Goal: Communication & Community: Participate in discussion

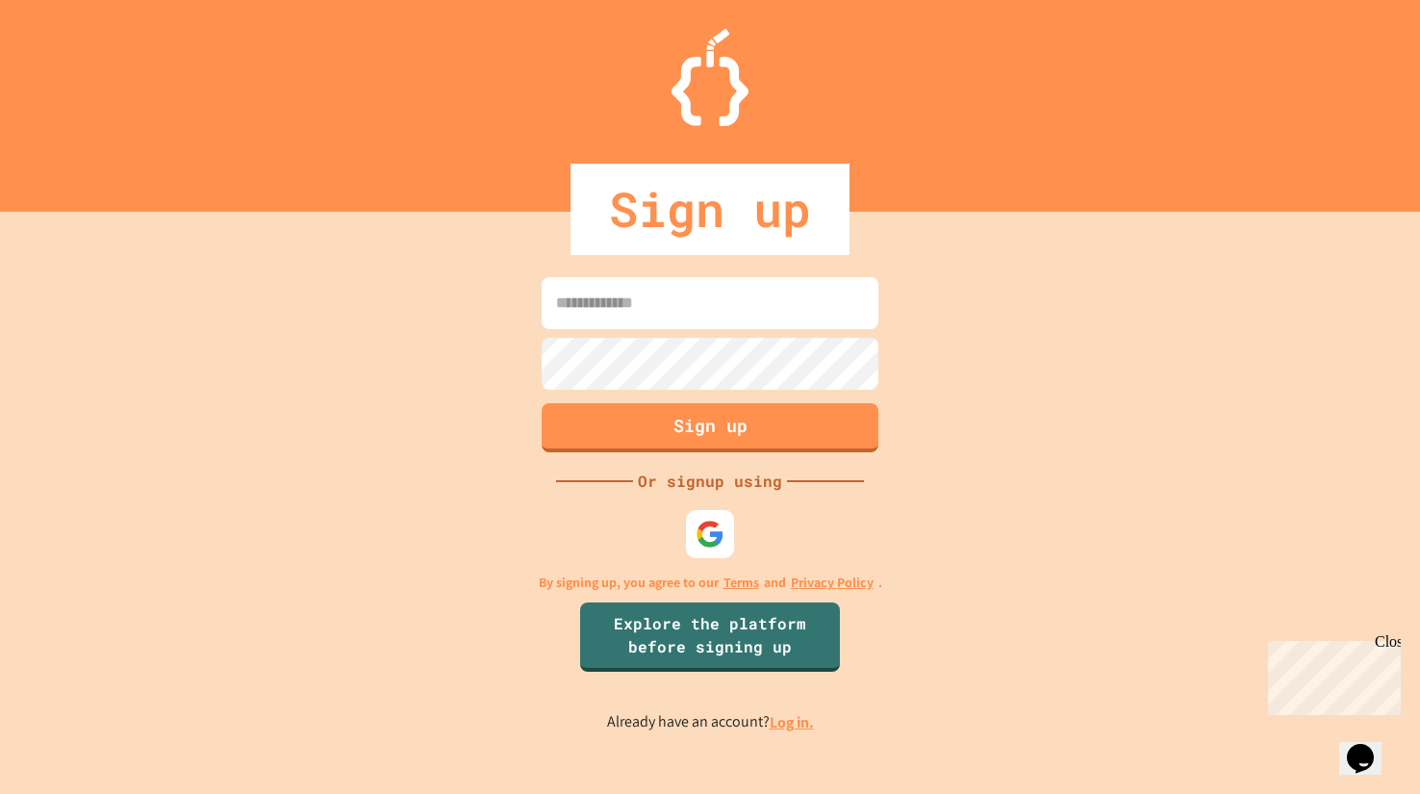
click at [641, 311] on input at bounding box center [710, 303] width 337 height 52
click at [720, 526] on img at bounding box center [711, 534] width 32 height 32
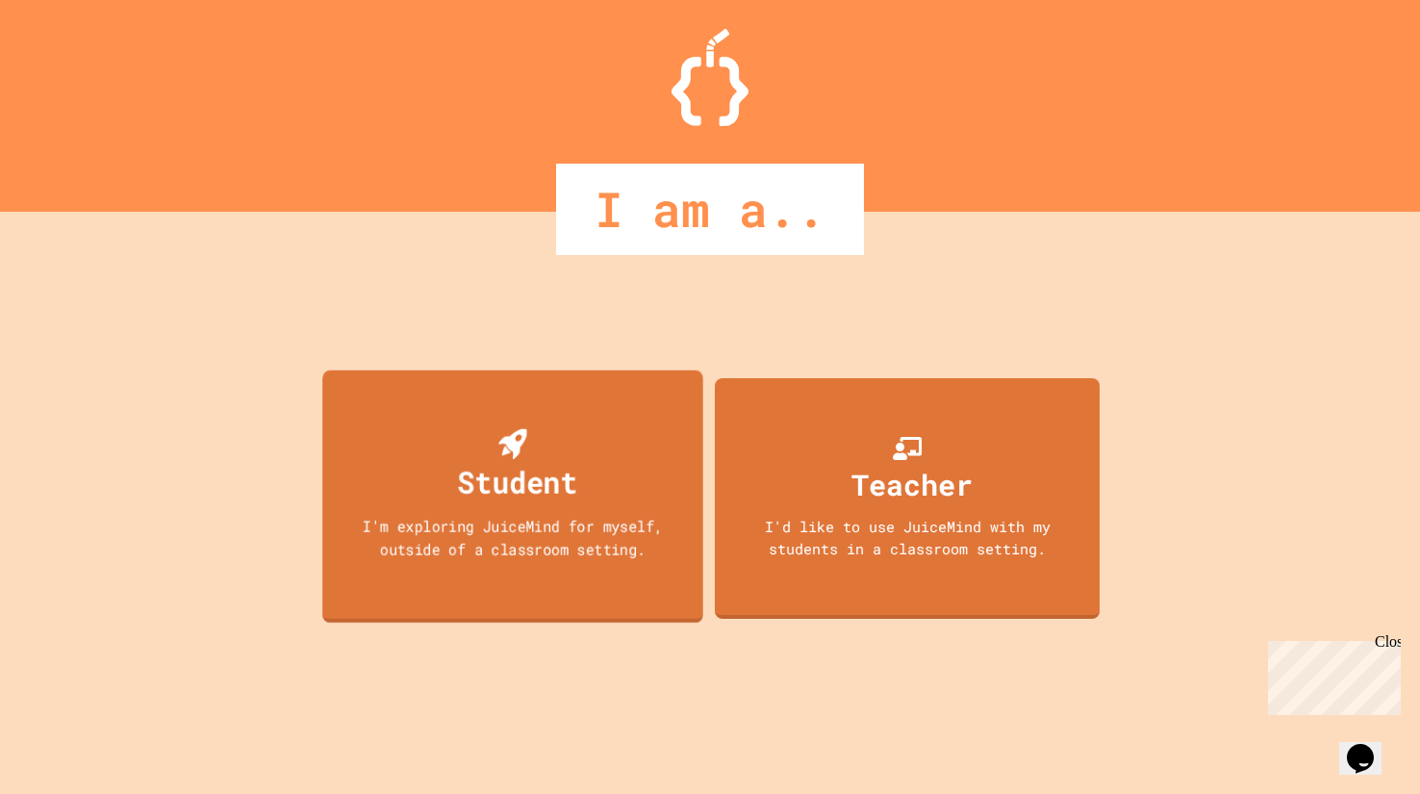
click at [649, 474] on div "Student I'm exploring JuiceMind for myself, outside of a classroom setting." at bounding box center [512, 496] width 381 height 253
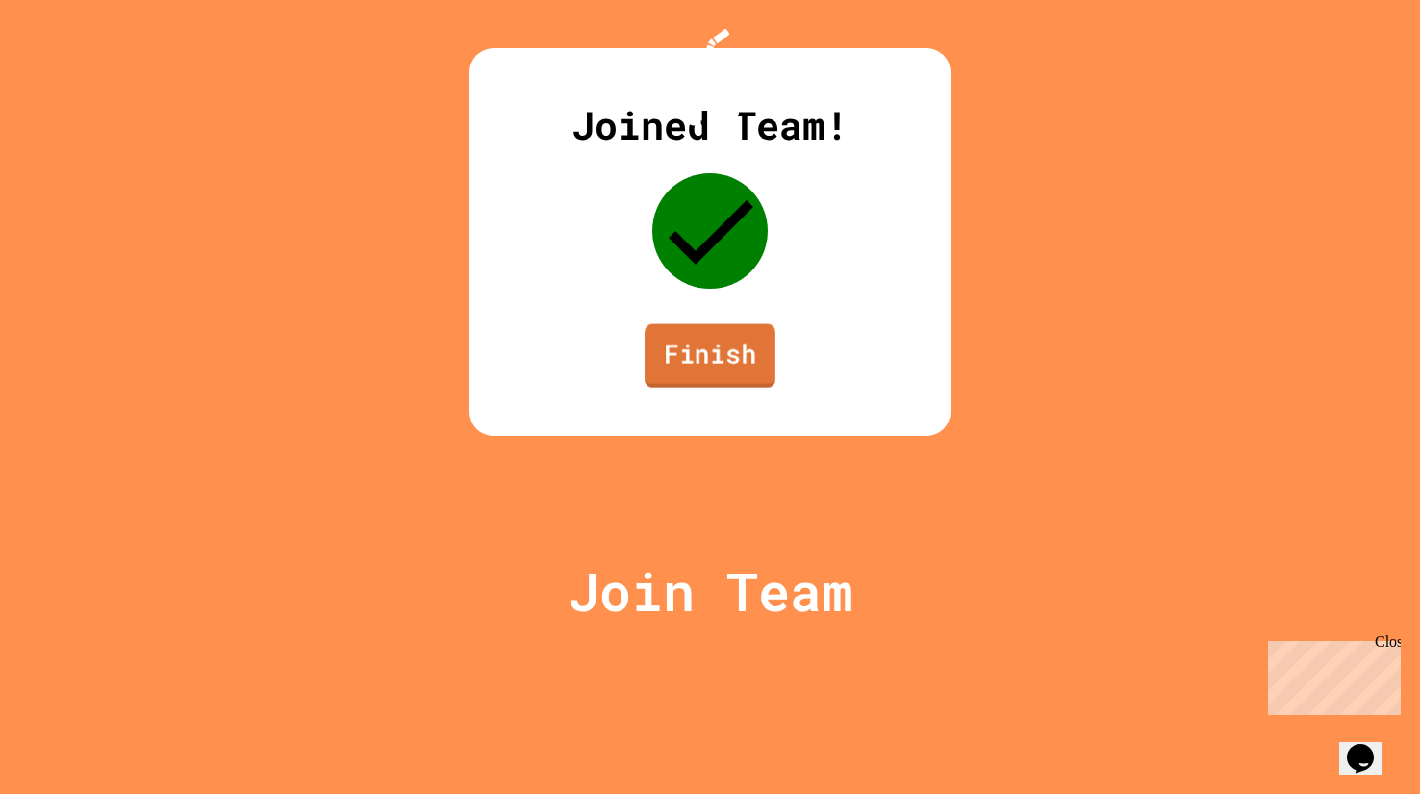
click at [706, 388] on link "Finish" at bounding box center [710, 356] width 131 height 64
